Goal: Obtain resource: Download file/media

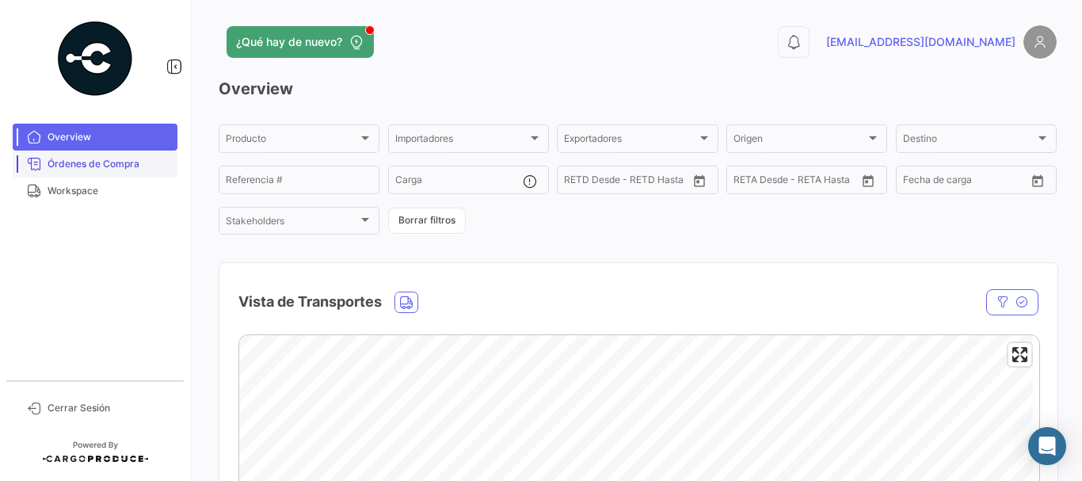
click at [82, 162] on span "Órdenes de Compra" at bounding box center [110, 164] width 124 height 14
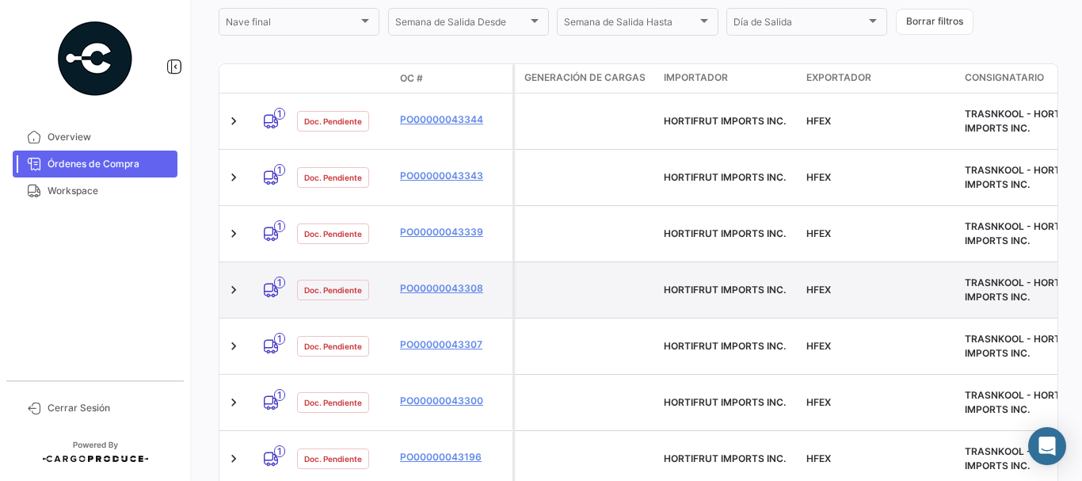
scroll to position [461, 0]
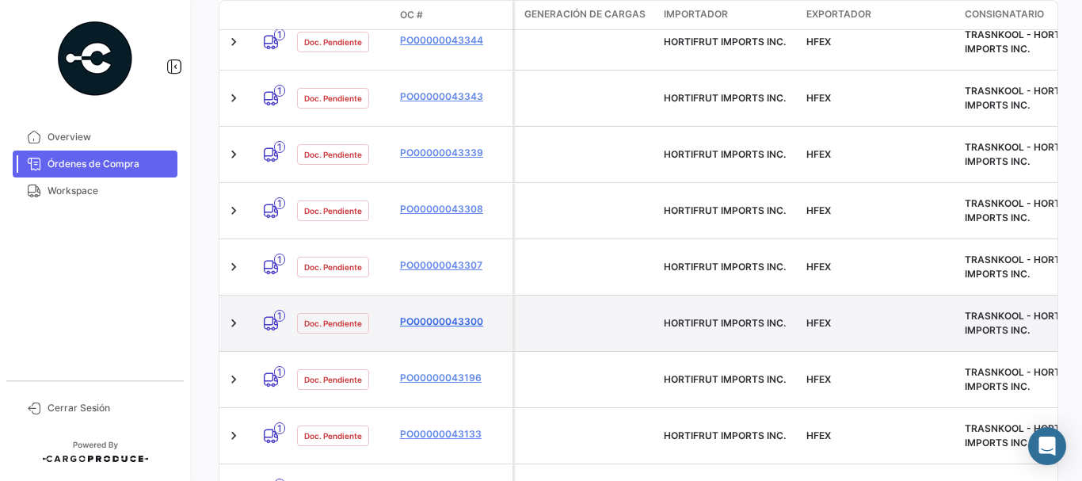
click at [458, 314] on link "PO00000043300" at bounding box center [453, 321] width 106 height 14
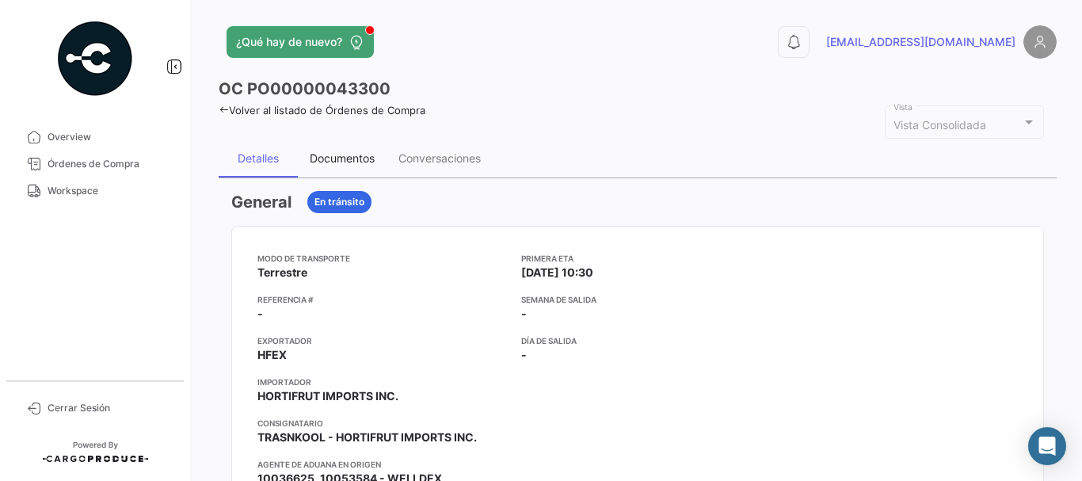
click at [337, 151] on div "Documentos" at bounding box center [342, 157] width 65 height 13
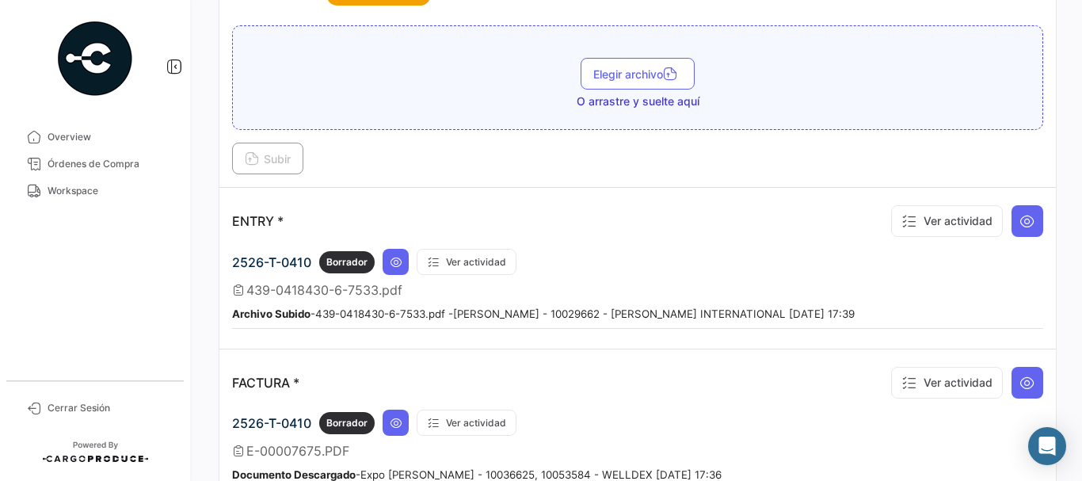
scroll to position [1109, 0]
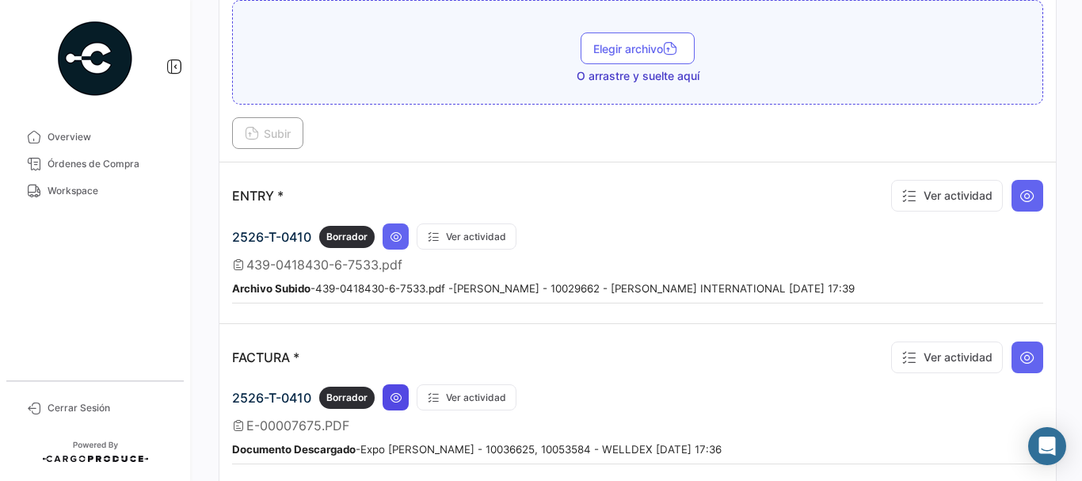
click at [406, 399] on button at bounding box center [396, 397] width 26 height 26
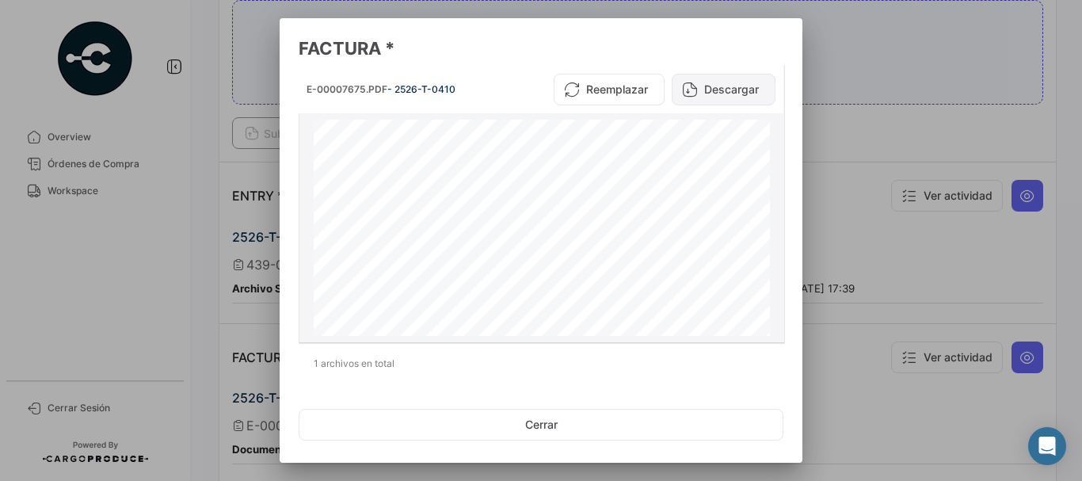
click at [736, 86] on button "Descargar" at bounding box center [724, 90] width 104 height 32
click at [893, 202] on div at bounding box center [541, 240] width 1082 height 481
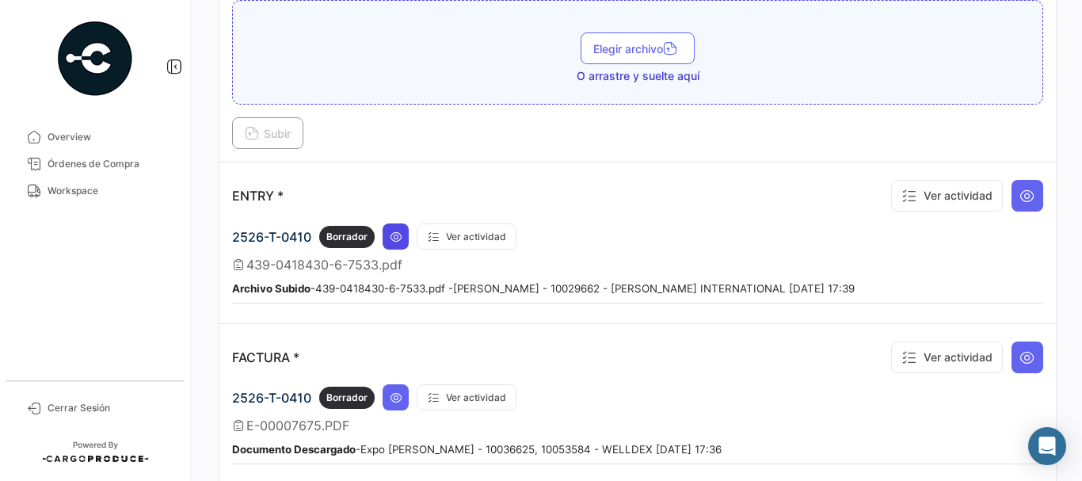
click at [393, 233] on icon at bounding box center [396, 236] width 13 height 13
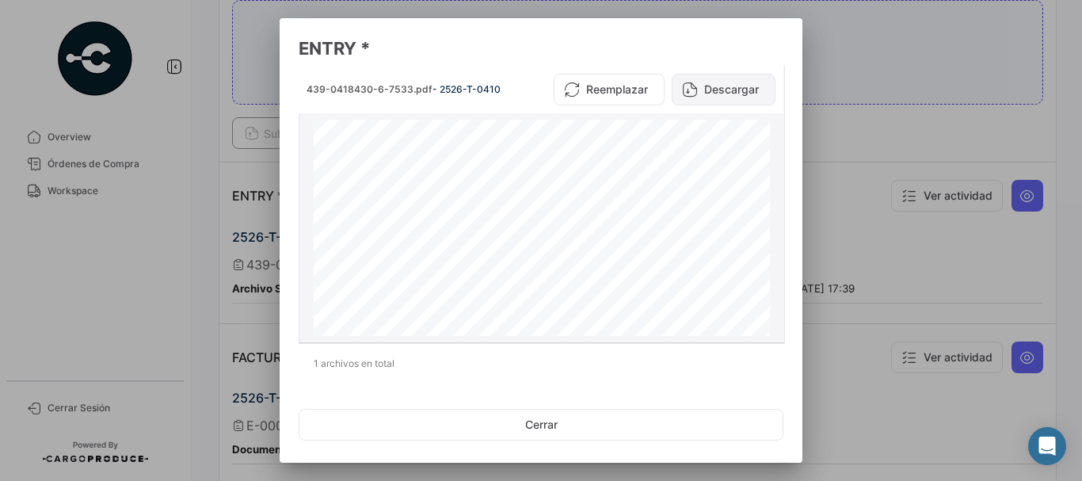
click at [710, 84] on button "Descargar" at bounding box center [724, 90] width 104 height 32
click at [1038, 155] on div at bounding box center [541, 240] width 1082 height 481
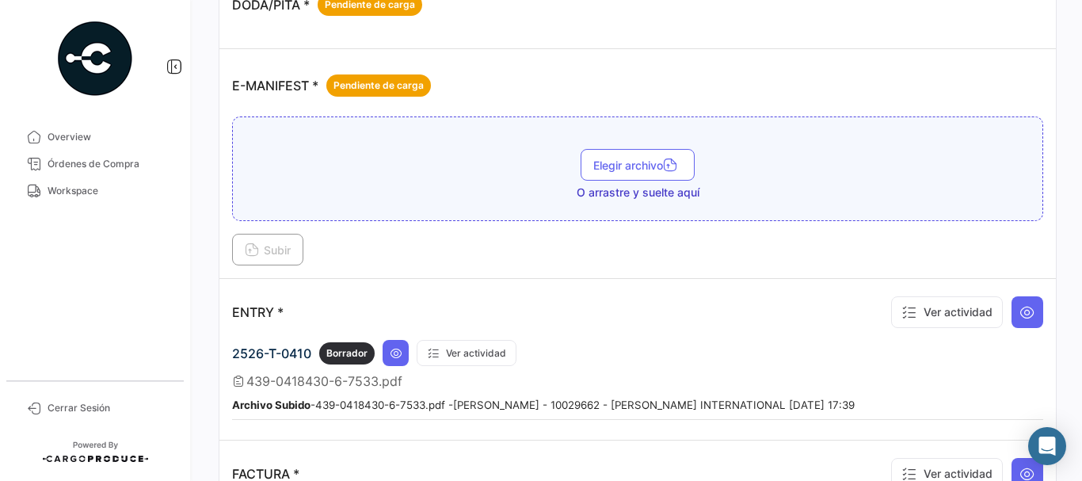
scroll to position [554, 0]
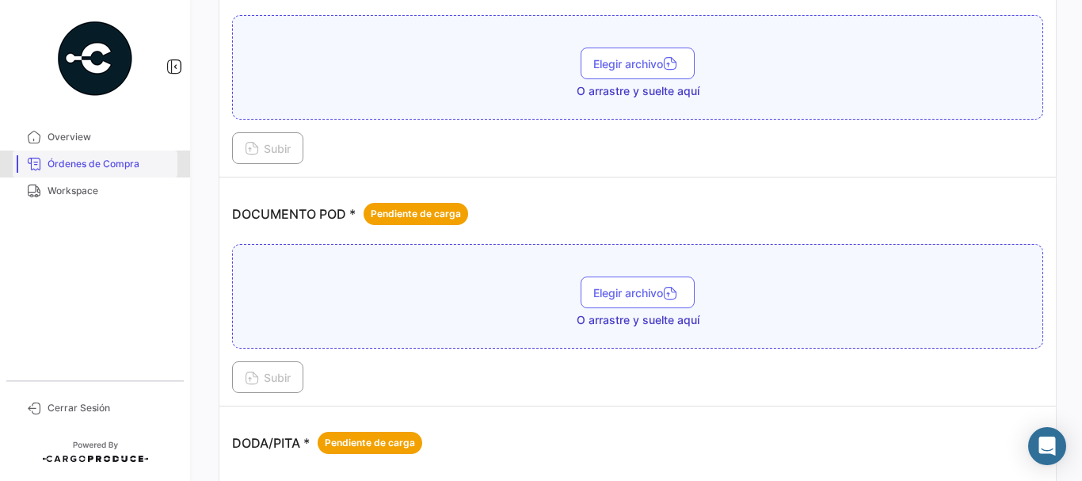
click at [88, 156] on link "Órdenes de Compra" at bounding box center [95, 163] width 165 height 27
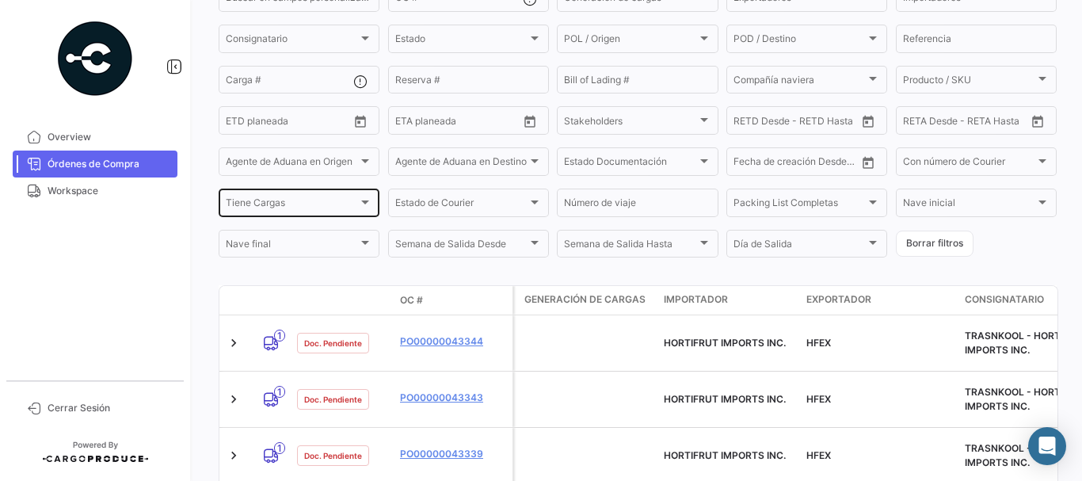
scroll to position [475, 0]
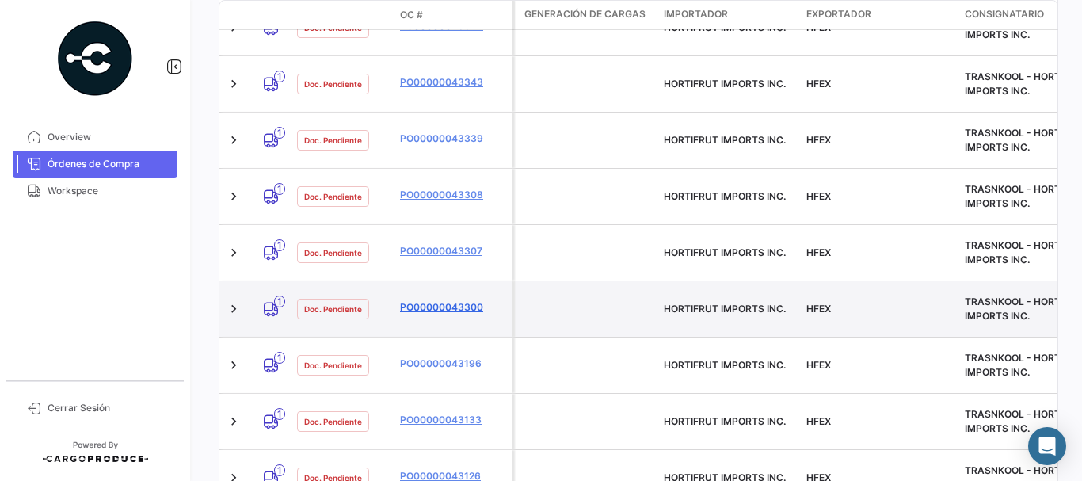
click at [446, 300] on link "PO00000043300" at bounding box center [453, 307] width 106 height 14
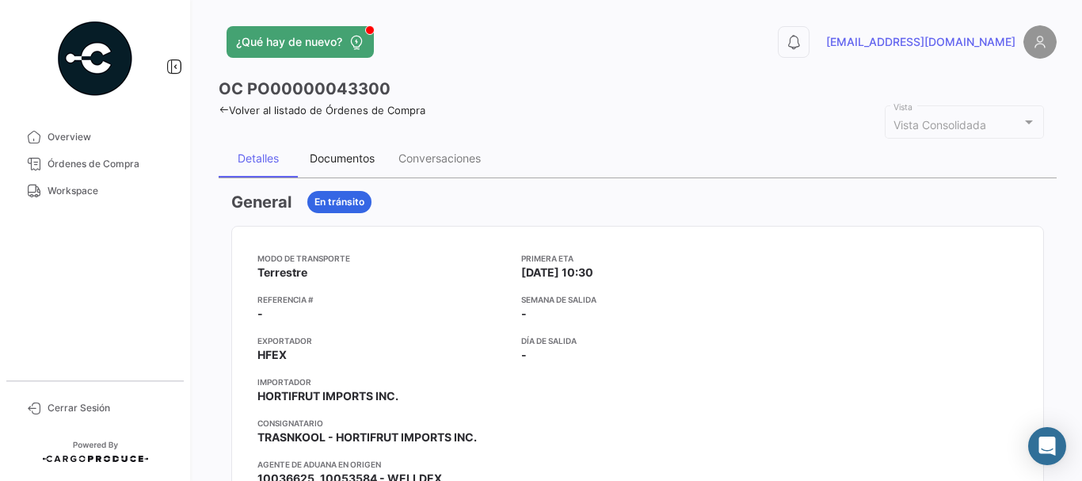
click at [327, 147] on div "Documentos" at bounding box center [342, 158] width 89 height 38
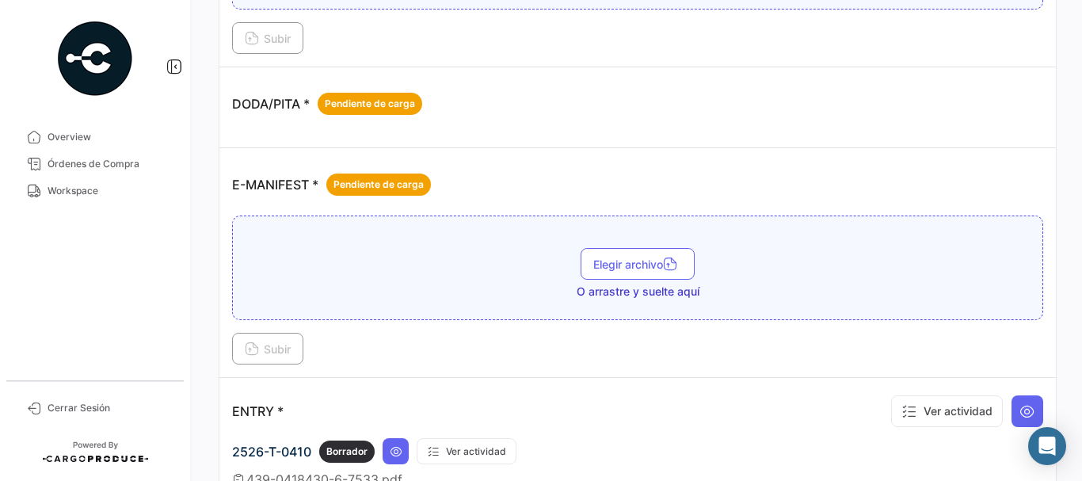
scroll to position [996, 0]
